Goal: Information Seeking & Learning: Find specific fact

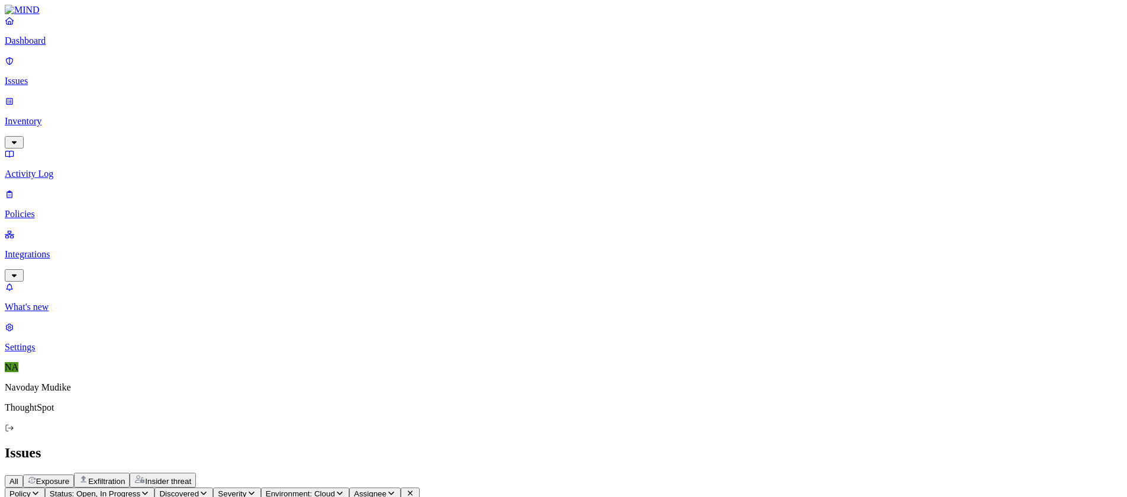
click at [625, 473] on div "All Exposure Exfiltration Insider threat" at bounding box center [564, 480] width 1118 height 15
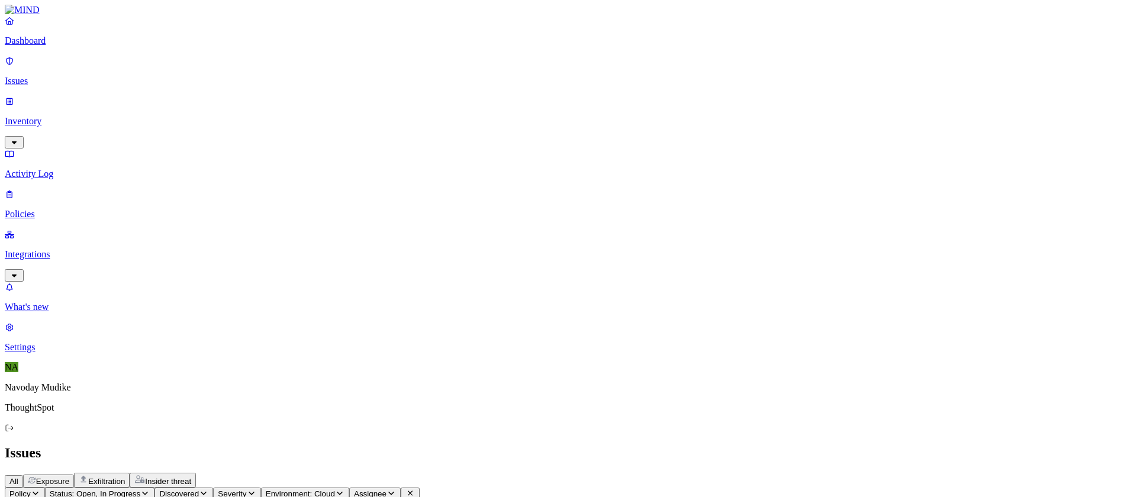
scroll to position [16, 0]
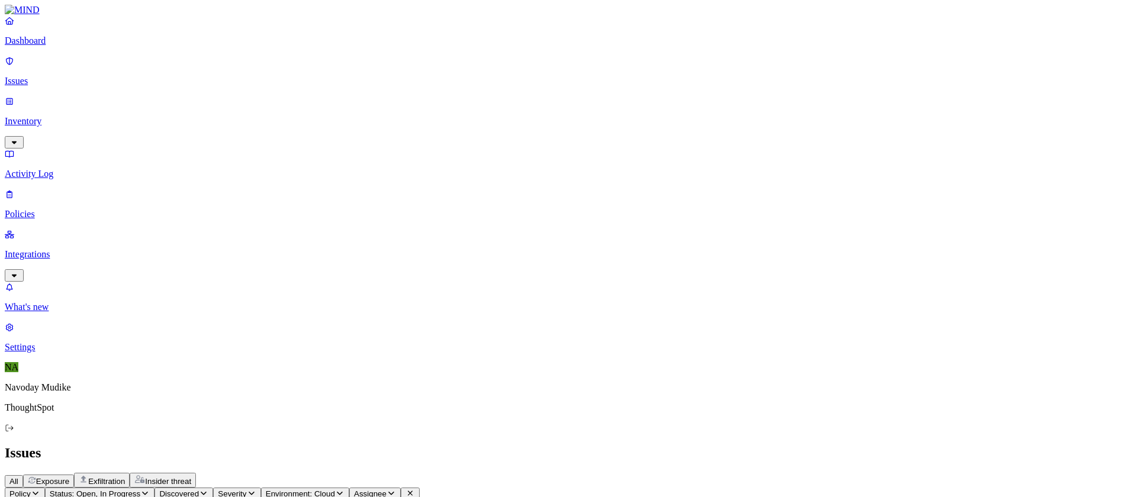
click at [521, 445] on h2 "Issues" at bounding box center [564, 453] width 1118 height 16
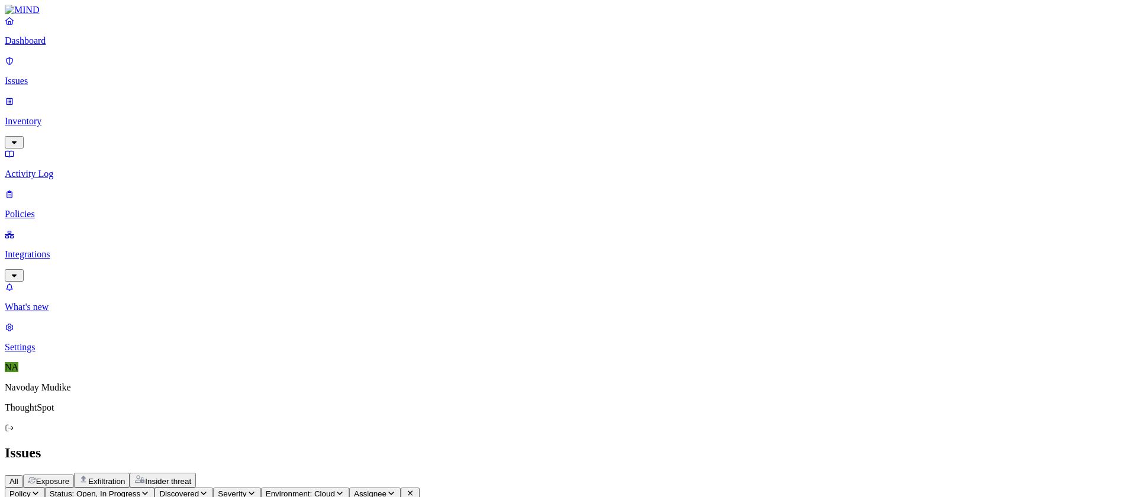
click at [650, 473] on div "All Exposure Exfiltration Insider threat" at bounding box center [564, 480] width 1118 height 15
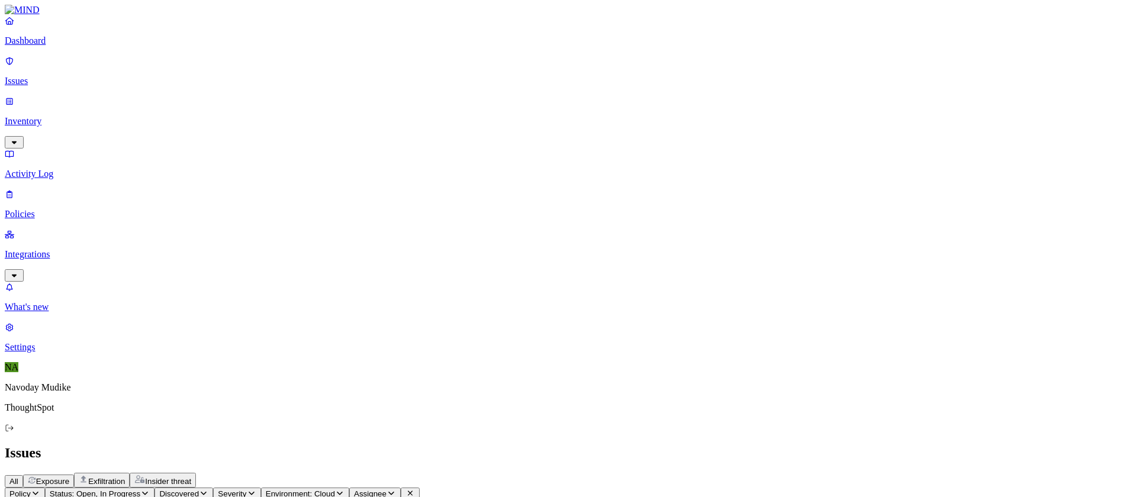
scroll to position [0, 0]
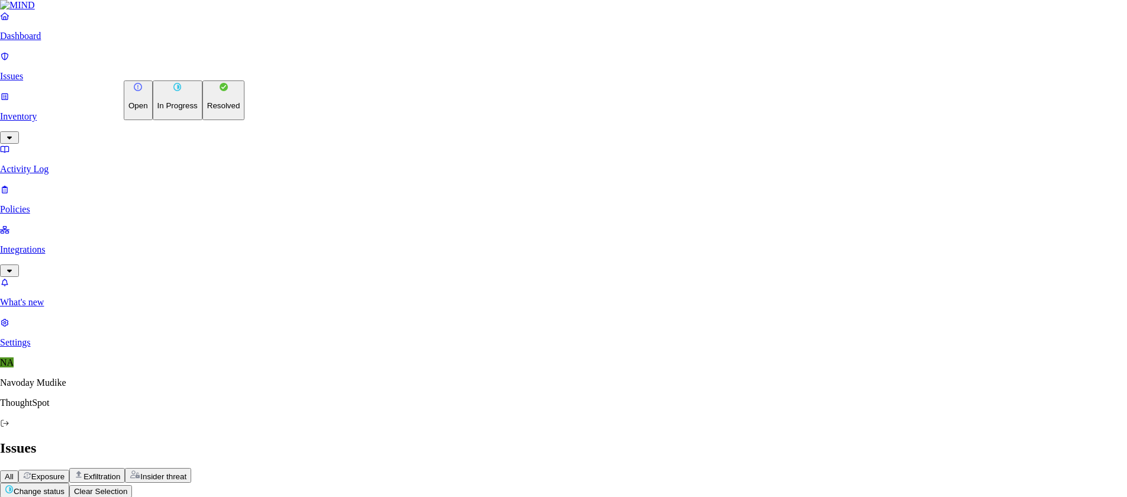
click at [187, 109] on button "In Progress" at bounding box center [178, 101] width 50 height 40
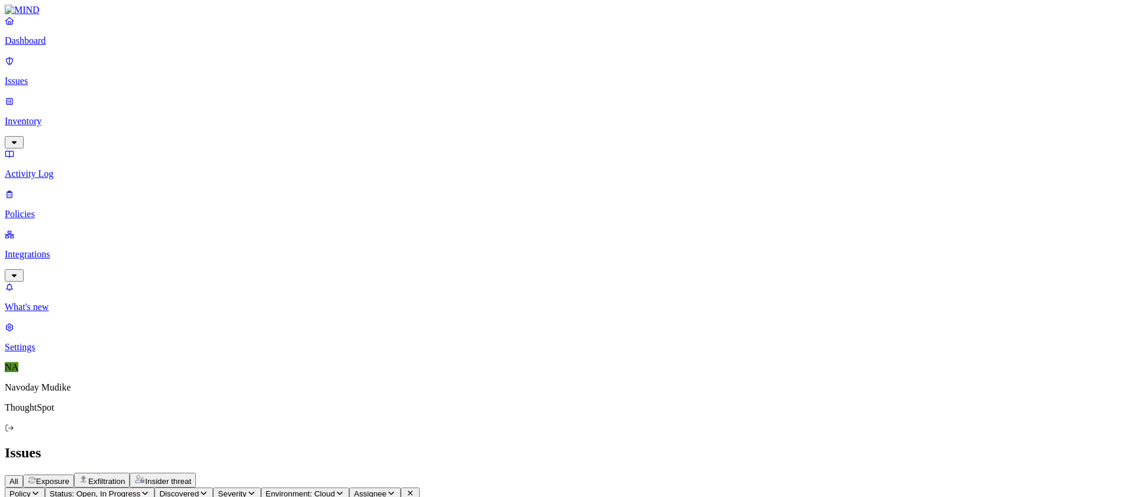
click at [858, 473] on div "All Exposure Exfiltration Insider threat" at bounding box center [564, 480] width 1118 height 15
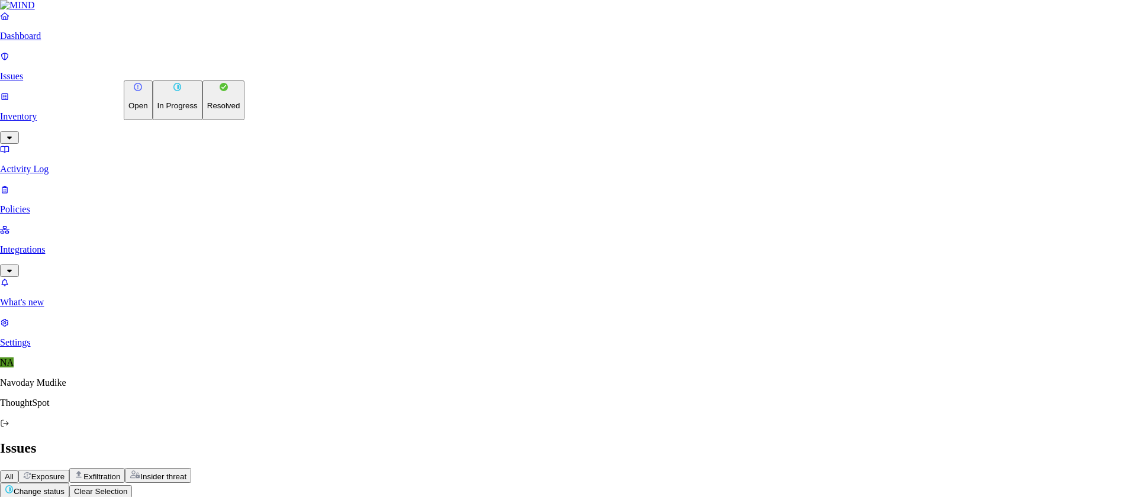
click at [185, 110] on p "In Progress" at bounding box center [177, 105] width 40 height 9
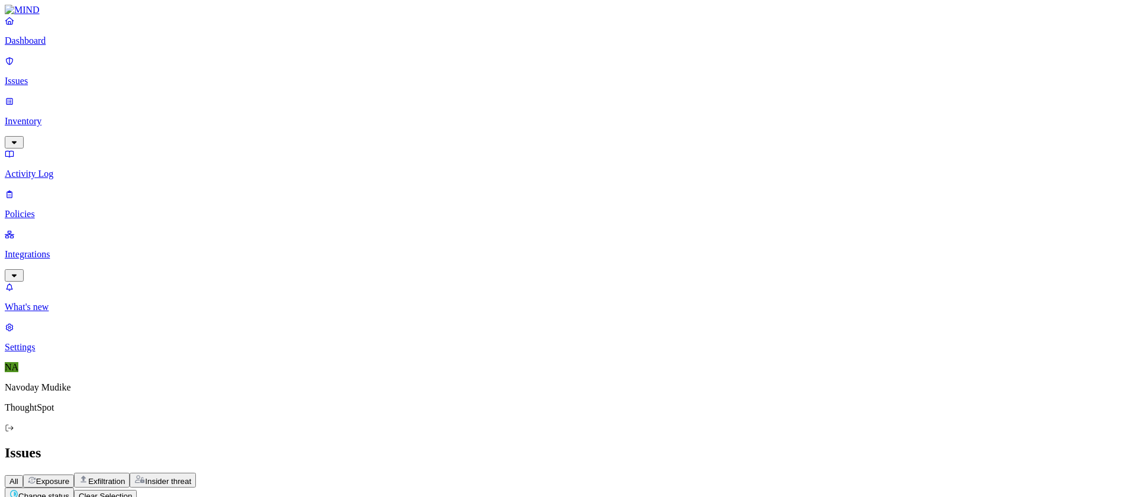
click at [831, 445] on h2 "Issues" at bounding box center [564, 453] width 1118 height 16
click at [19, 139] on icon "button" at bounding box center [13, 143] width 9 height 8
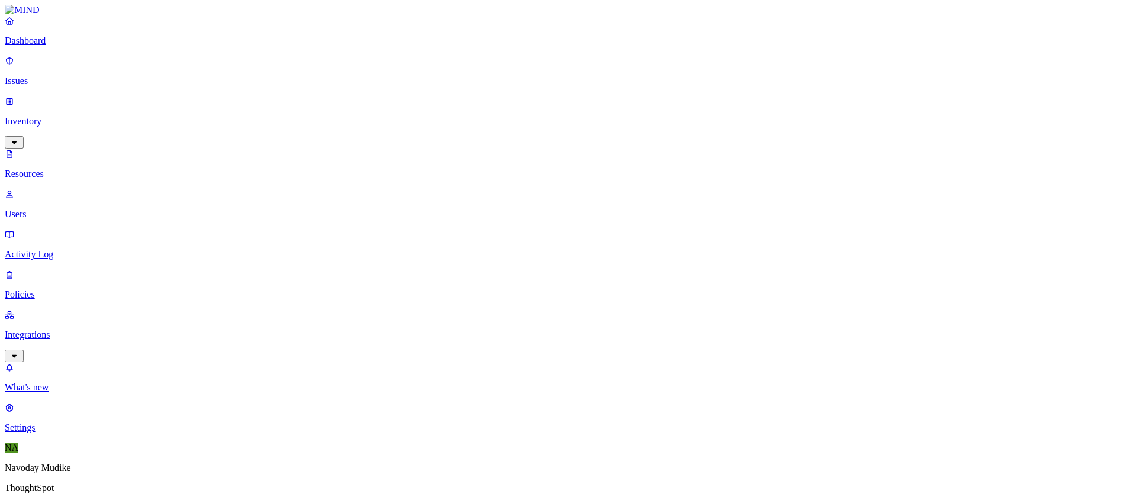
click at [73, 209] on p "Users" at bounding box center [564, 214] width 1118 height 11
paste input "[PERSON_NAME] Dash"
type input "[PERSON_NAME] Dash"
